Goal: Find specific page/section: Find specific page/section

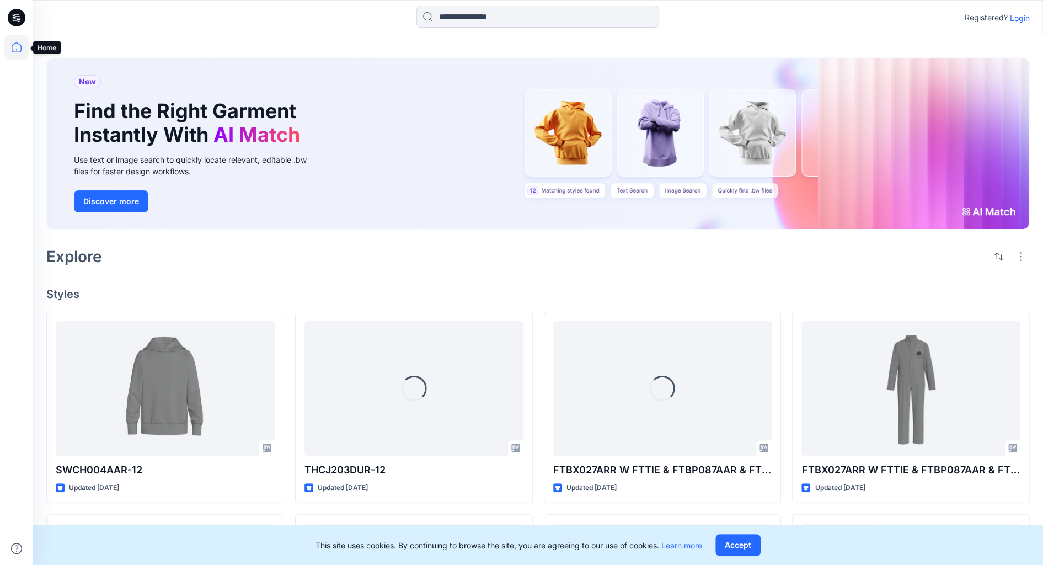
click at [19, 42] on icon at bounding box center [16, 47] width 24 height 24
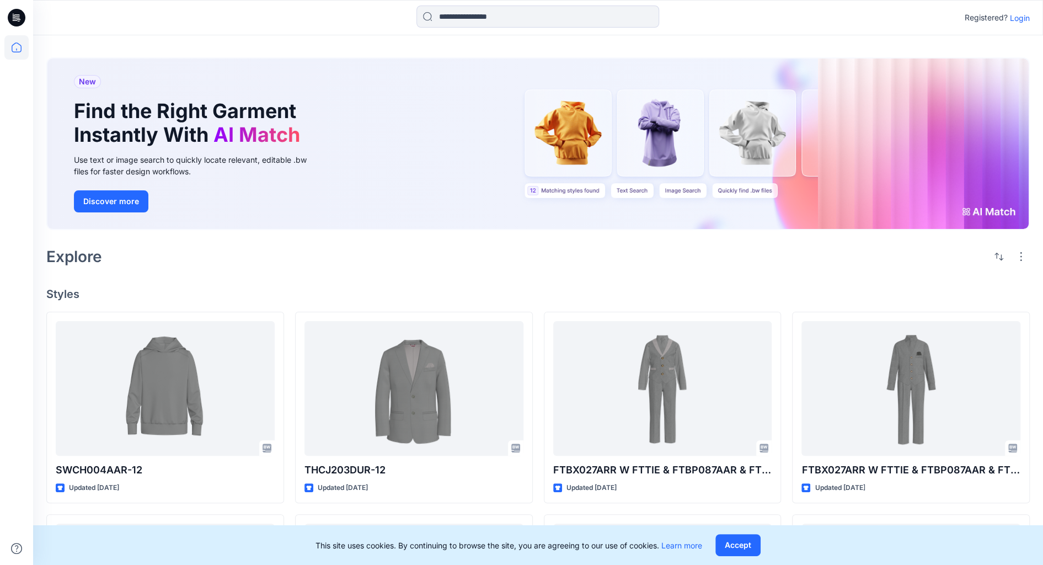
click at [1021, 15] on p "Login" at bounding box center [1020, 18] width 20 height 12
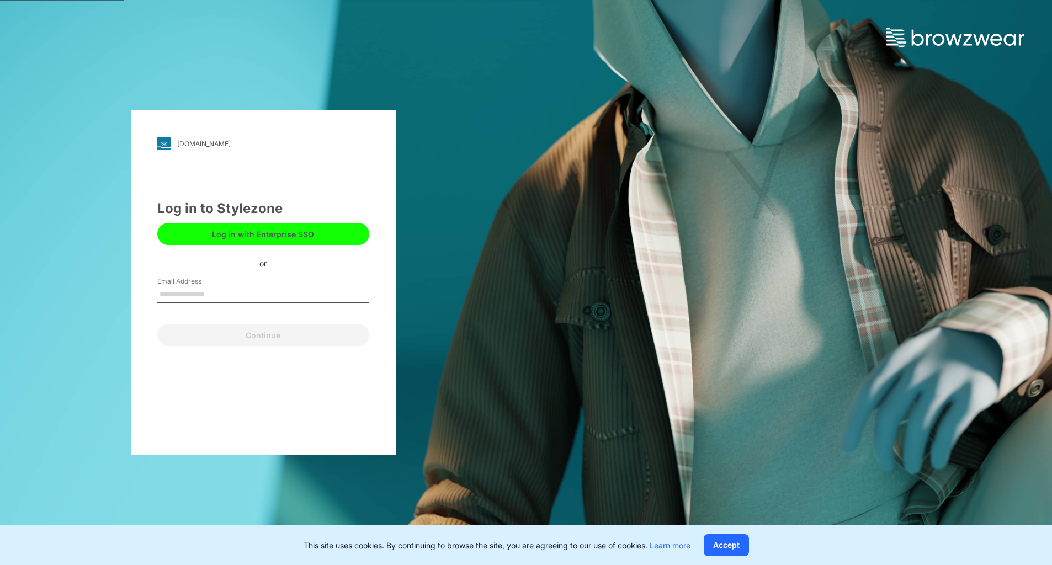
click at [204, 302] on input "Email Address" at bounding box center [263, 294] width 212 height 17
type input "**********"
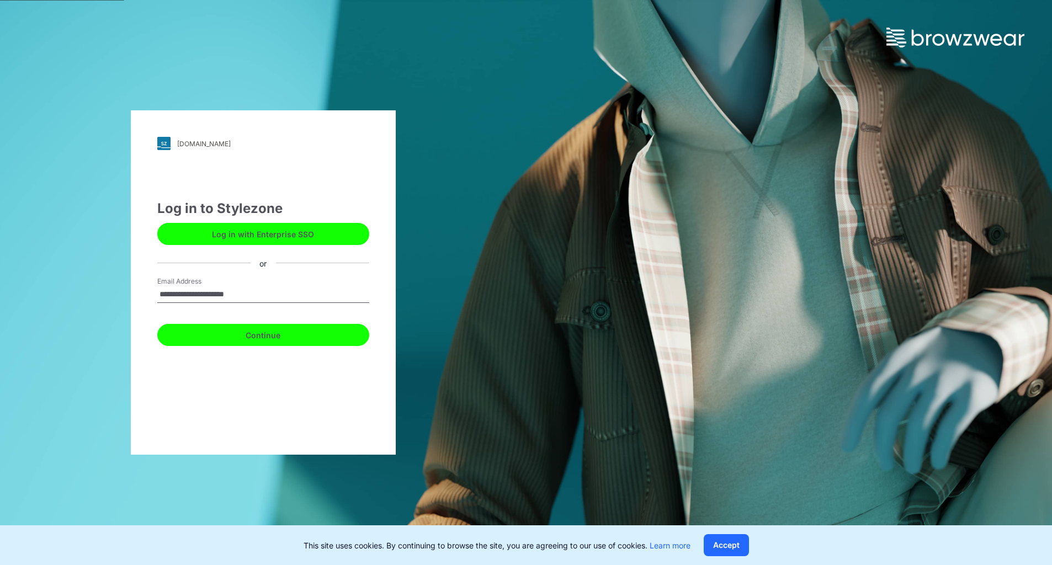
click at [247, 333] on button "Continue" at bounding box center [263, 335] width 212 height 22
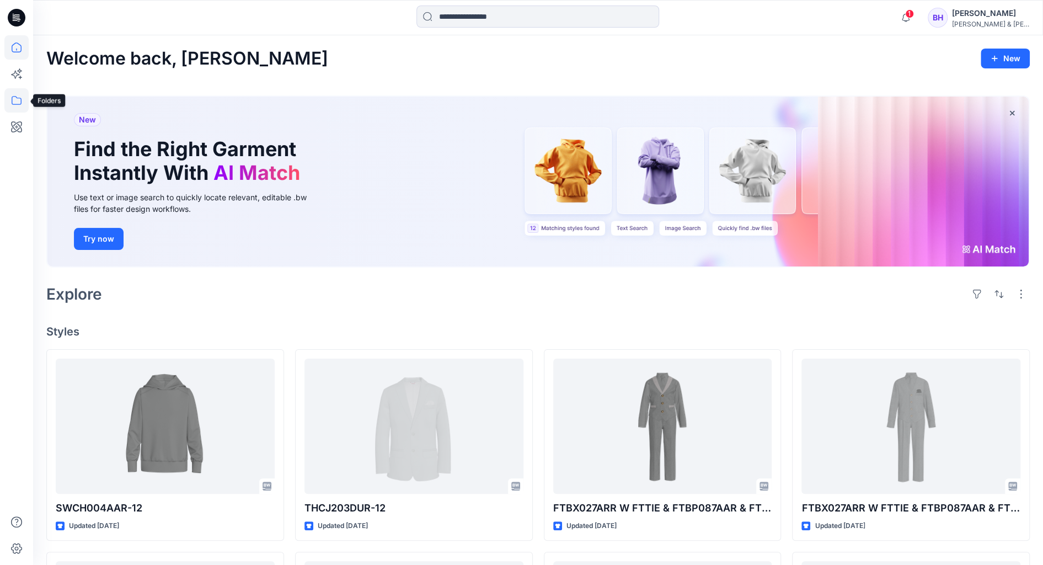
click at [20, 105] on icon at bounding box center [16, 100] width 24 height 24
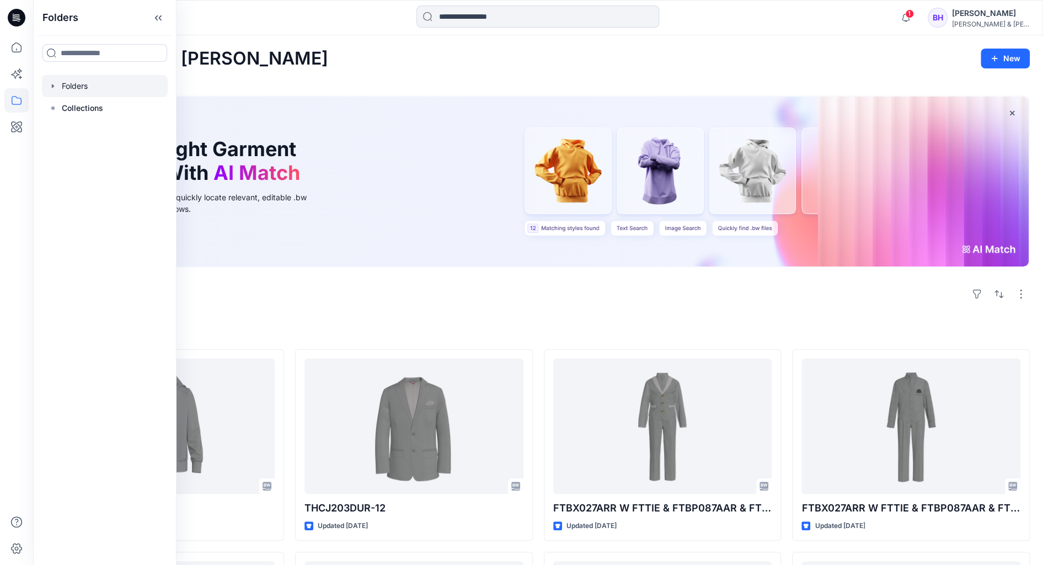
click at [55, 89] on icon "button" at bounding box center [53, 86] width 9 height 9
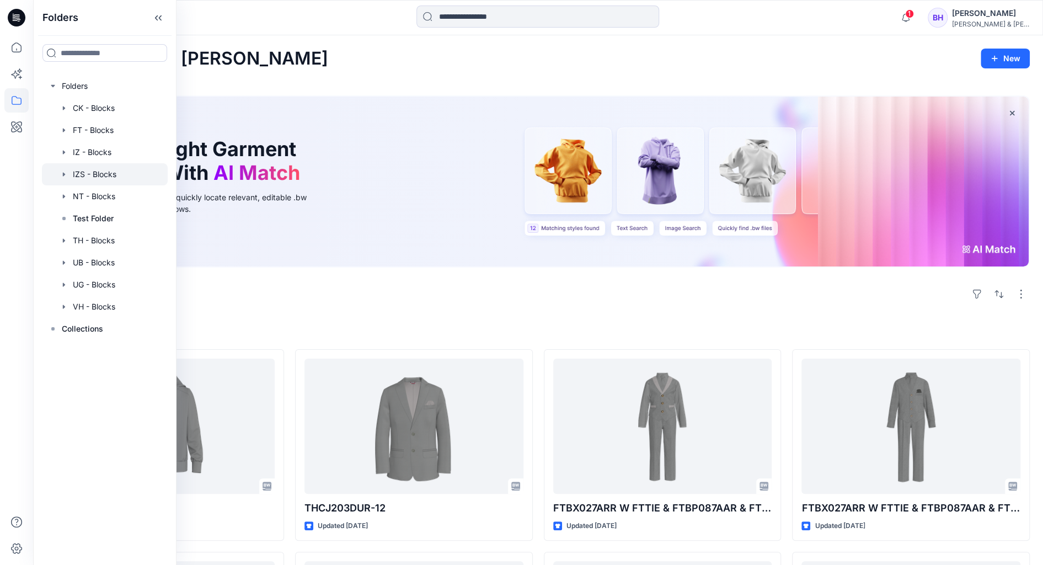
click at [101, 175] on div at bounding box center [105, 174] width 126 height 22
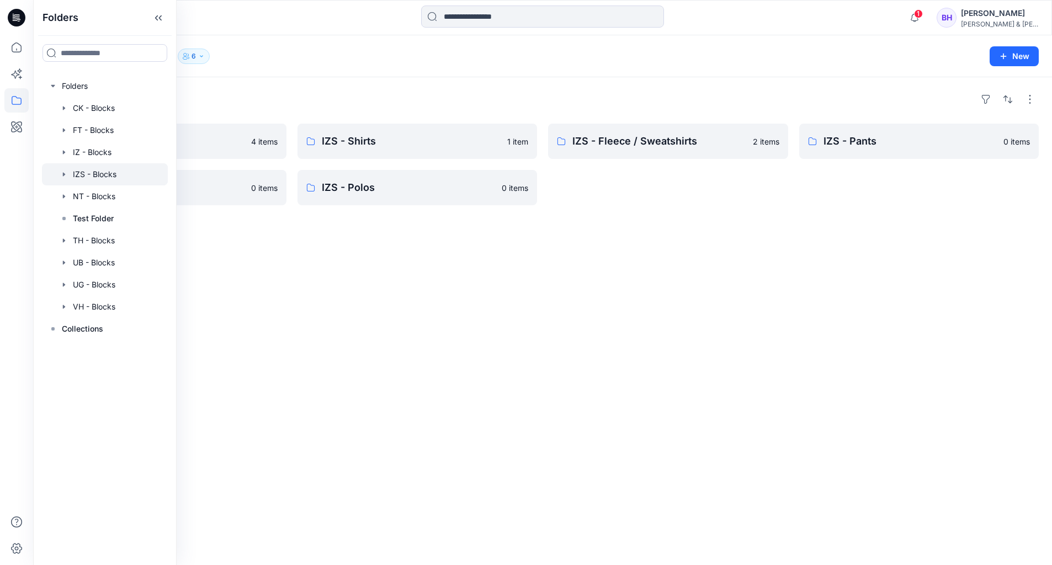
click at [373, 243] on div "Folders IZS - Sets 4 items IZS - Shorts 0 items IZS - Shirts 1 item IZS - Polos…" at bounding box center [542, 321] width 1019 height 488
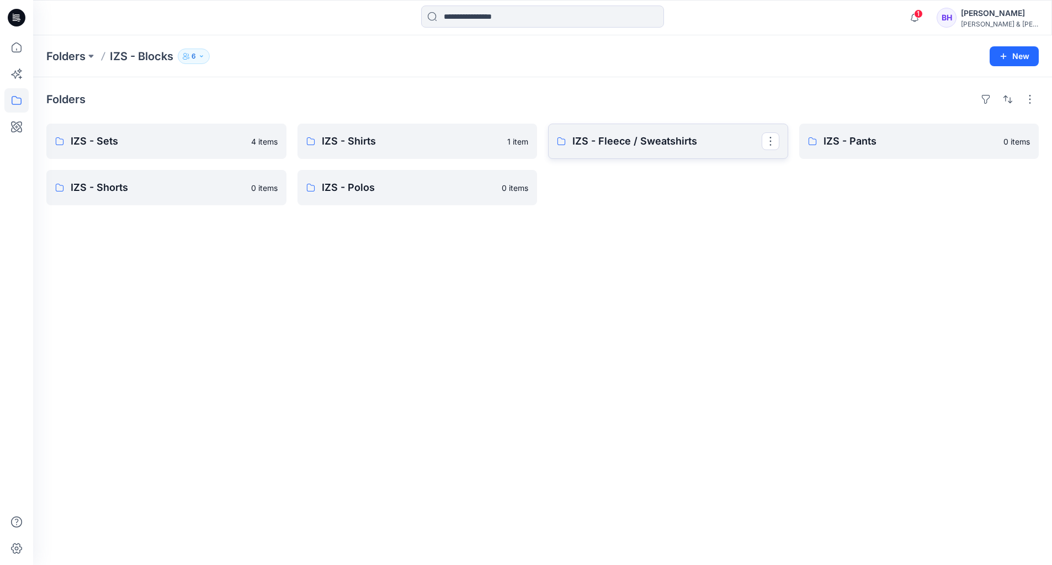
click at [632, 139] on p "IZS - Fleece / Sweatshirts" at bounding box center [666, 141] width 189 height 15
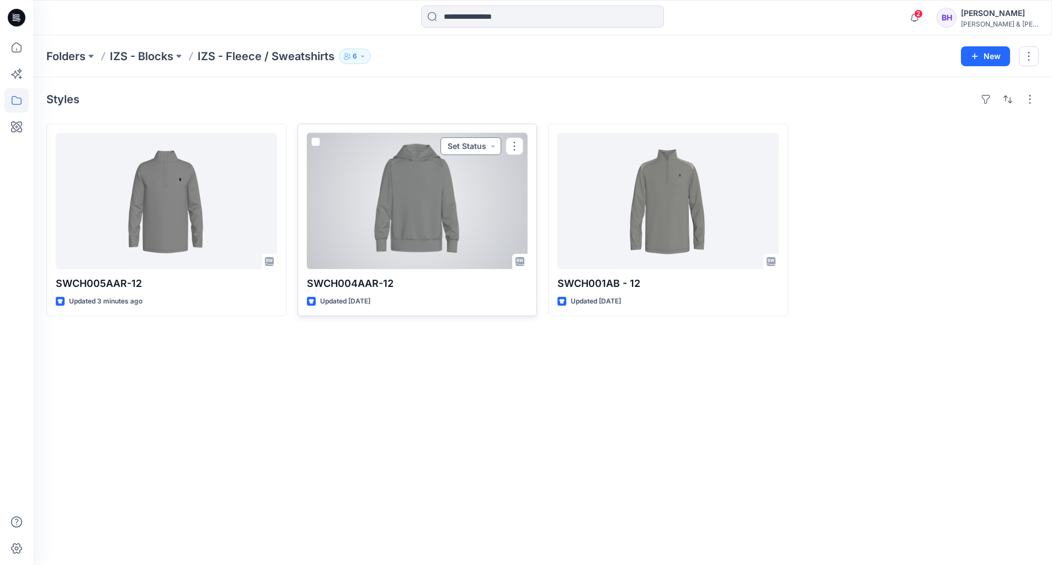
click at [492, 143] on button "Set Status" at bounding box center [470, 146] width 61 height 18
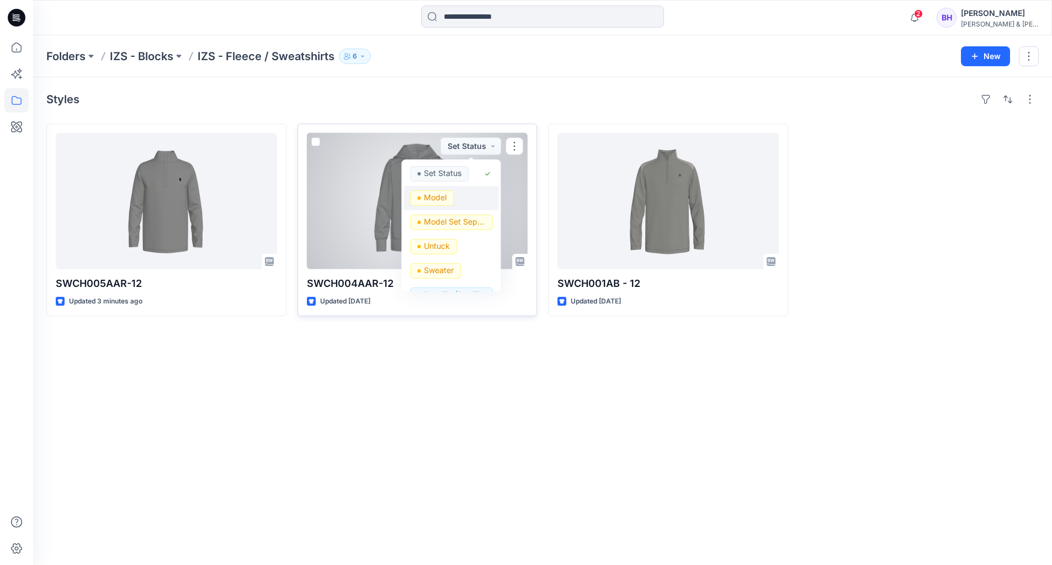
click at [439, 197] on p "Model" at bounding box center [435, 197] width 23 height 14
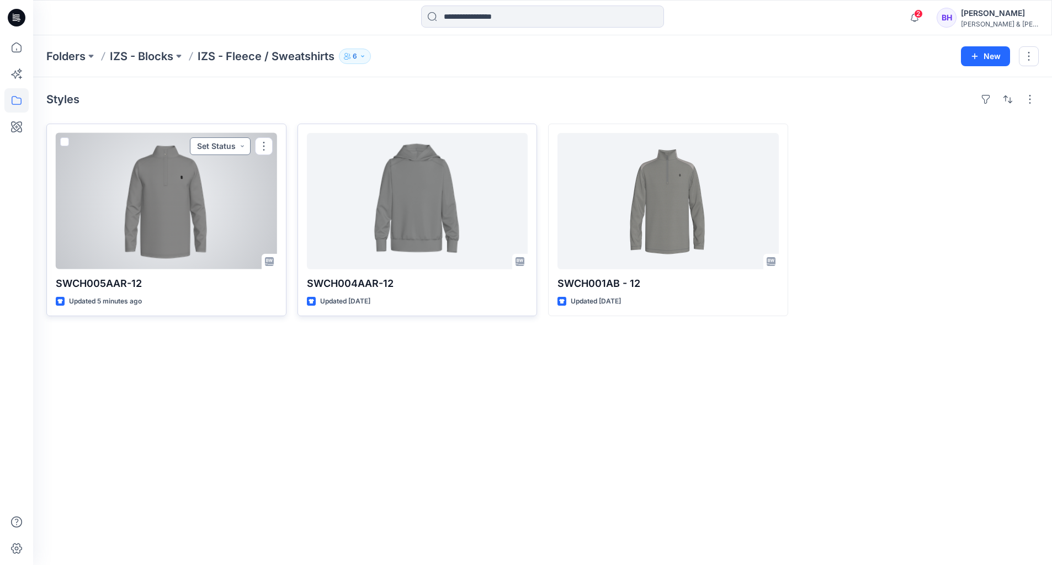
click at [237, 147] on button "Set Status" at bounding box center [220, 146] width 61 height 18
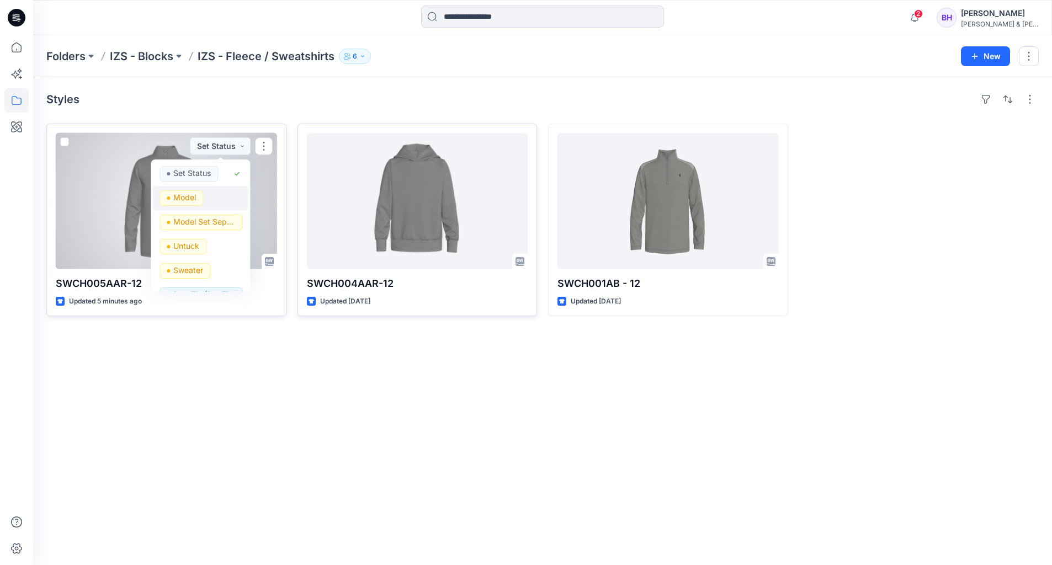
click at [190, 193] on p "Model" at bounding box center [184, 197] width 23 height 14
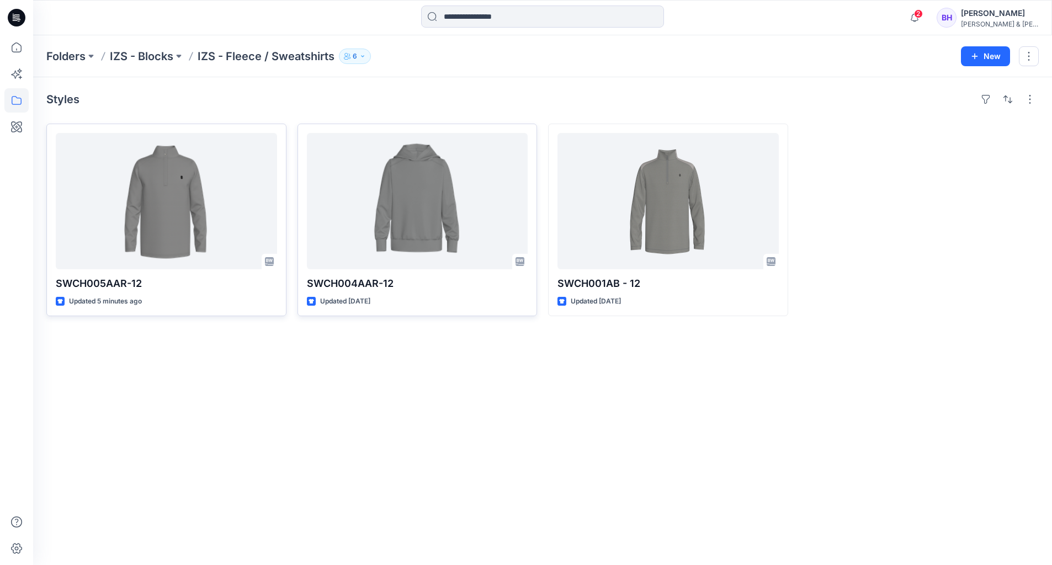
click at [299, 108] on div "Styles" at bounding box center [542, 99] width 992 height 18
click at [447, 104] on div "Styles" at bounding box center [542, 99] width 992 height 18
click at [815, 400] on div "Styles SWCH005AAR-12 Updated 33 minutes ago SWCH004AAR-12 Updated 3 days ago SW…" at bounding box center [542, 321] width 1019 height 488
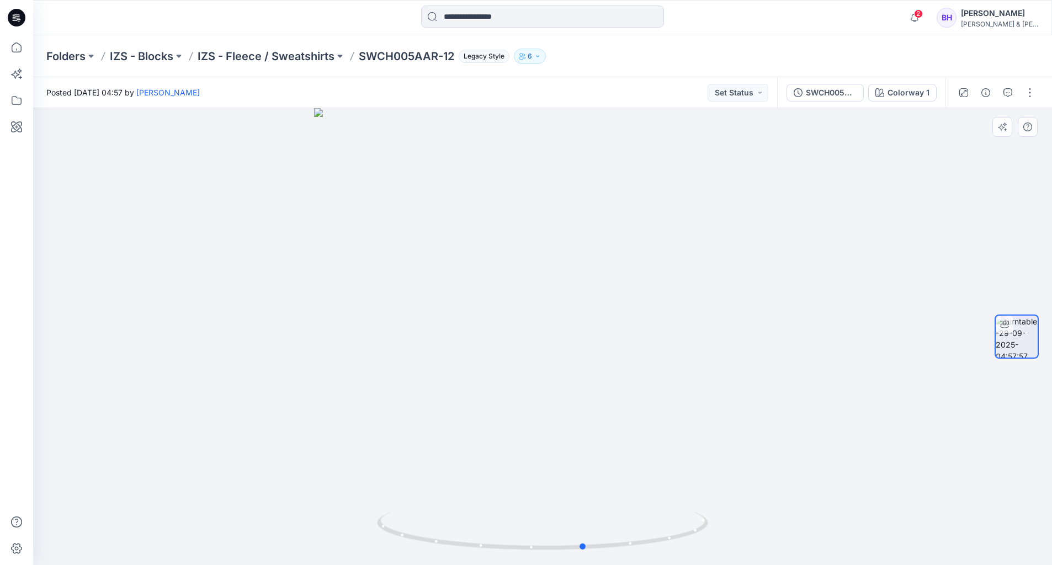
drag, startPoint x: 665, startPoint y: 409, endPoint x: 376, endPoint y: 435, distance: 290.3
click at [376, 435] on div at bounding box center [542, 336] width 1019 height 457
drag, startPoint x: 663, startPoint y: 471, endPoint x: 673, endPoint y: 474, distance: 10.3
click at [673, 474] on div at bounding box center [542, 336] width 1019 height 457
click at [848, 315] on div at bounding box center [542, 336] width 1019 height 457
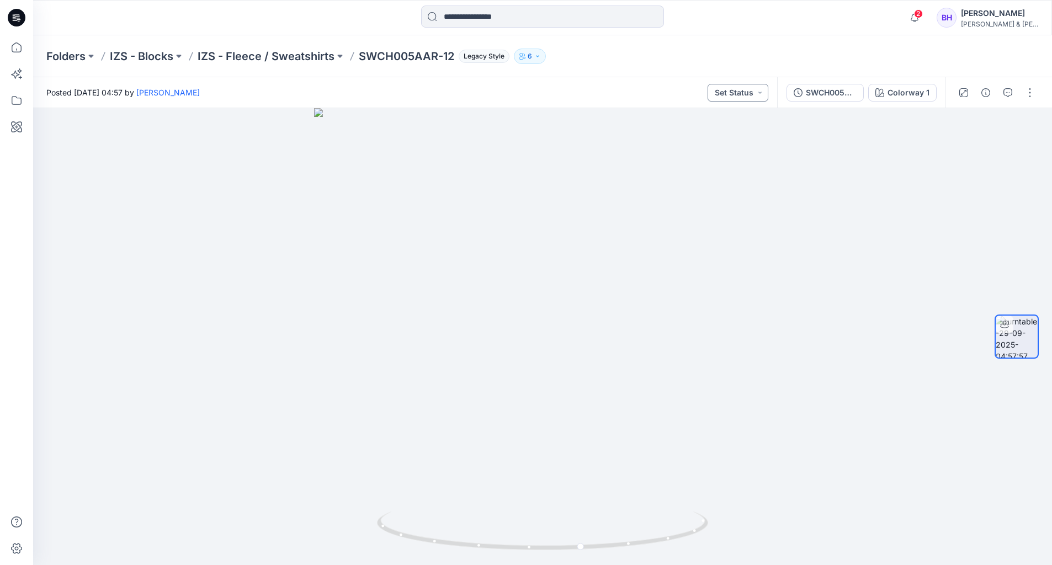
click at [765, 84] on button "Set Status" at bounding box center [737, 93] width 61 height 18
click at [704, 142] on p "Model" at bounding box center [705, 144] width 23 height 14
click at [768, 215] on div at bounding box center [542, 336] width 1019 height 457
